Goal: Information Seeking & Learning: Learn about a topic

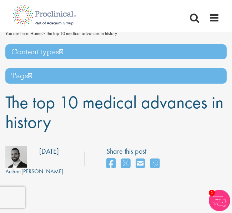
click at [194, 124] on h1 "The top 10 medical advances in history" at bounding box center [115, 111] width 221 height 39
click at [120, 22] on div "Home Jobs About us Join us Contact Upload CV" at bounding box center [113, 11] width 212 height 23
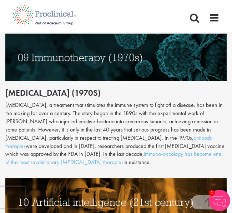
scroll to position [1736, 0]
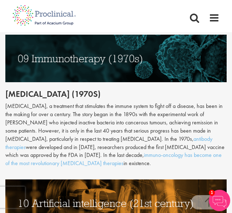
click at [119, 27] on nav "Home Jobs About us Join us Contact Upload CV" at bounding box center [116, 16] width 232 height 32
